Goal: Transaction & Acquisition: Book appointment/travel/reservation

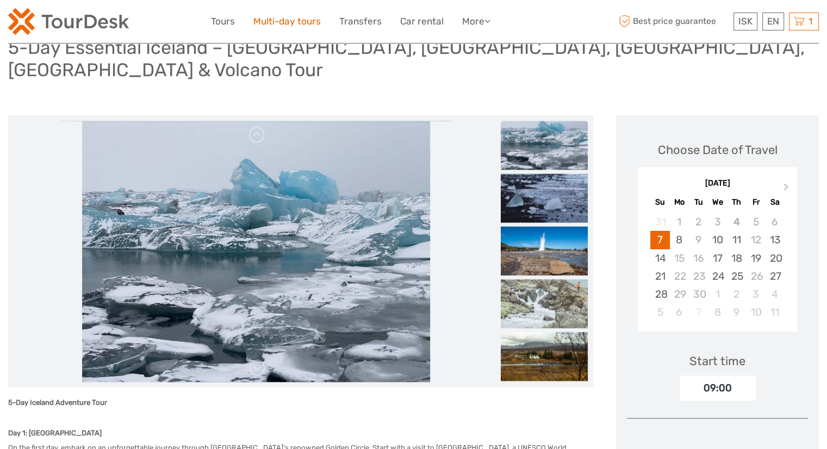
click at [301, 14] on link "Multi-day tours" at bounding box center [286, 22] width 67 height 16
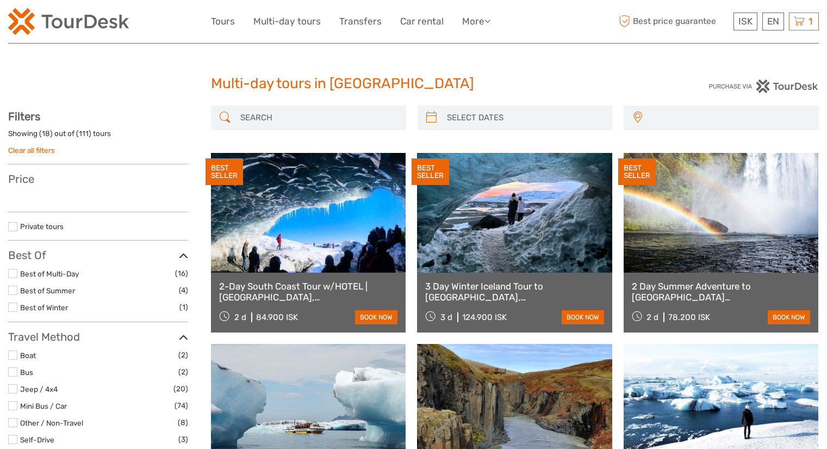
select select
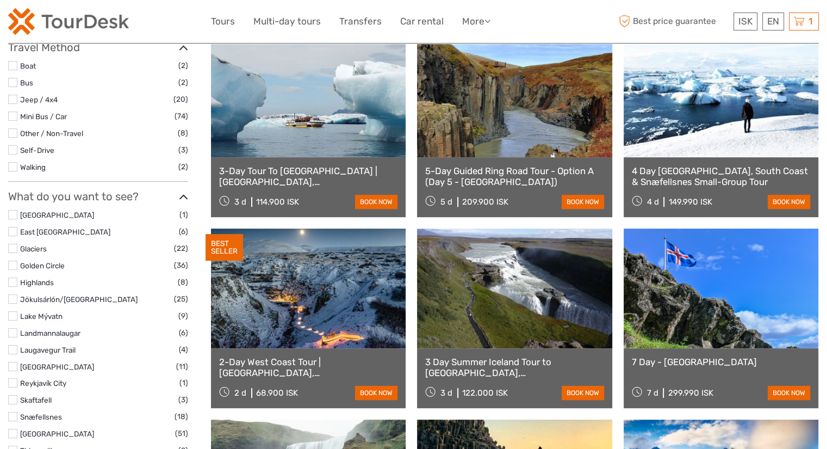
scroll to position [353, 0]
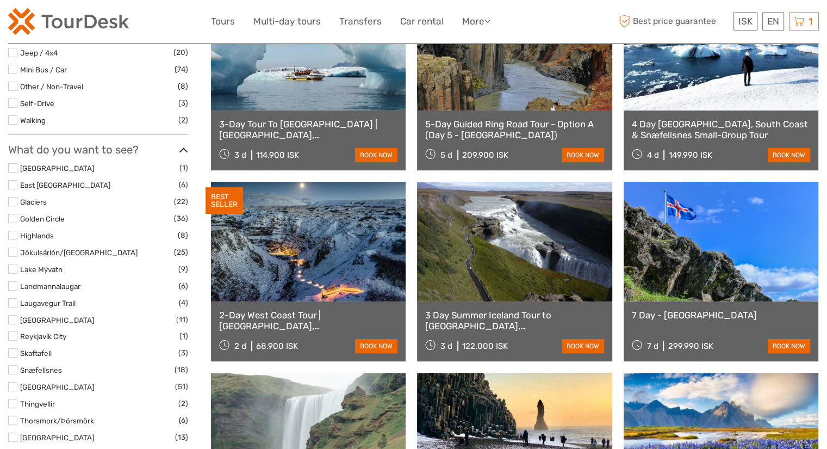
click at [724, 120] on link "4 Day [GEOGRAPHIC_DATA], South Coast & Snæfellsnes Small-Group Tour" at bounding box center [721, 130] width 178 height 22
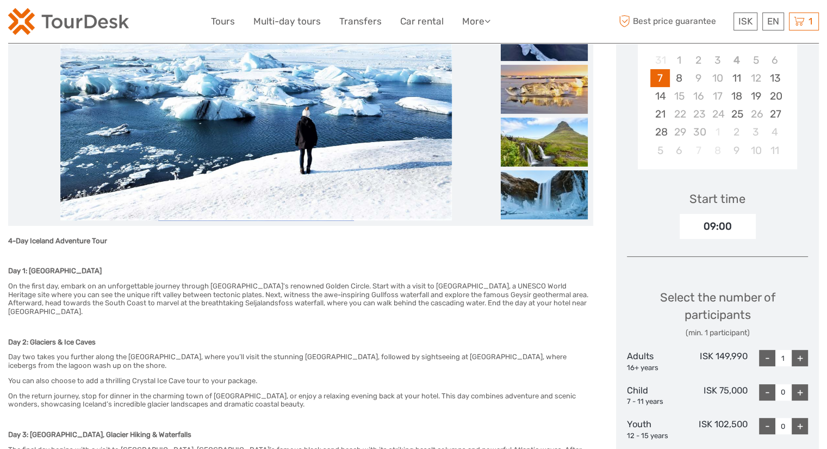
scroll to position [293, 0]
